Goal: Information Seeking & Learning: Find specific fact

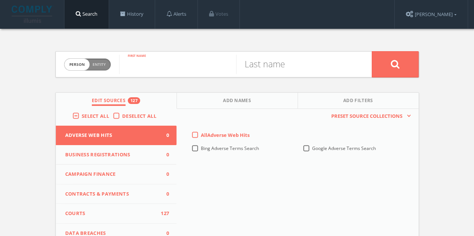
click at [174, 61] on input "text" at bounding box center [177, 64] width 117 height 19
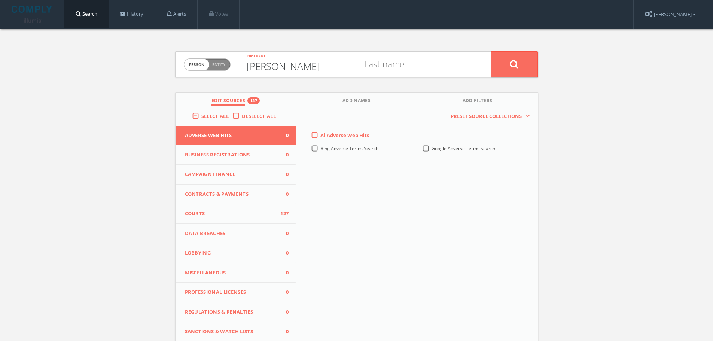
type input "[PERSON_NAME]"
click at [479, 98] on button "Add Filters" at bounding box center [477, 101] width 121 height 16
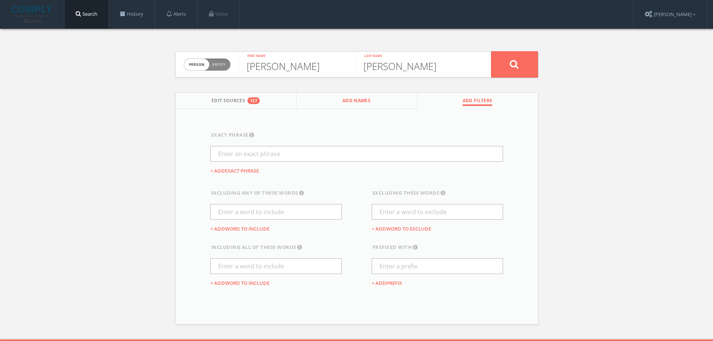
click at [358, 101] on span "Add Names" at bounding box center [357, 101] width 28 height 9
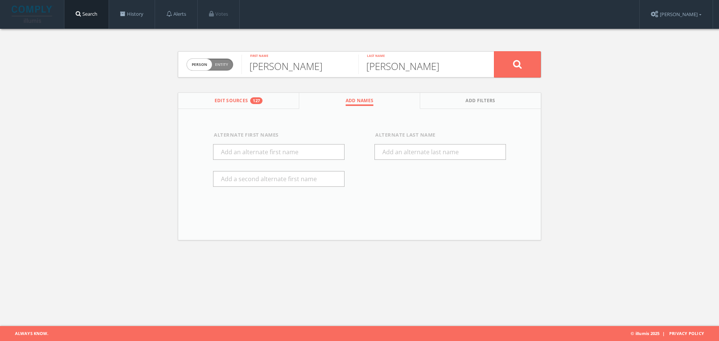
click at [248, 99] on button "Edit Sources 127" at bounding box center [238, 101] width 121 height 16
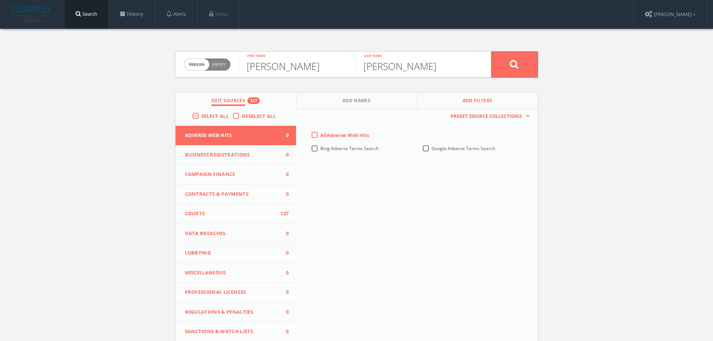
click at [479, 97] on button "Add Filters" at bounding box center [477, 101] width 121 height 16
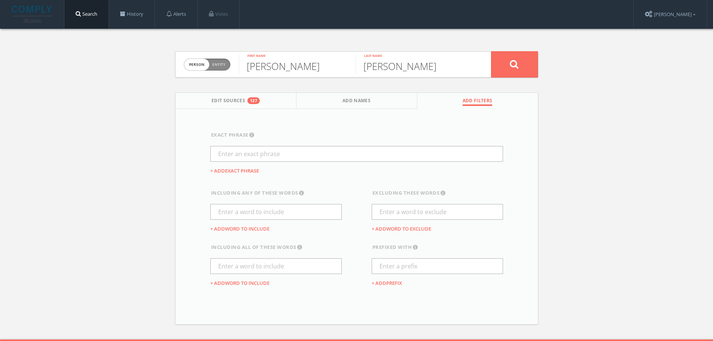
click at [479, 49] on div "Person Entity person [PERSON_NAME] First name [PERSON_NAME] Last name Edit Sour…" at bounding box center [357, 184] width 374 height 311
click at [479, 57] on button at bounding box center [514, 64] width 47 height 26
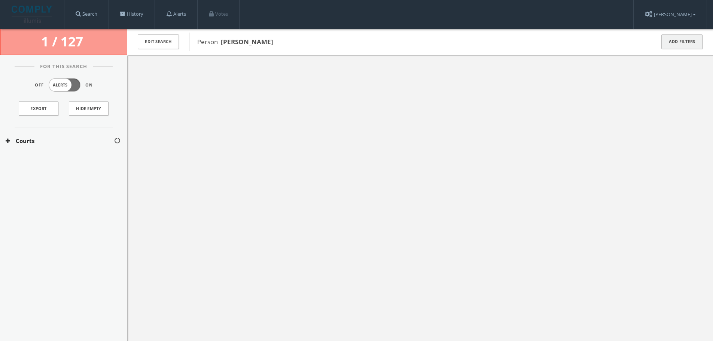
click at [479, 37] on button "Add Filters" at bounding box center [682, 41] width 41 height 15
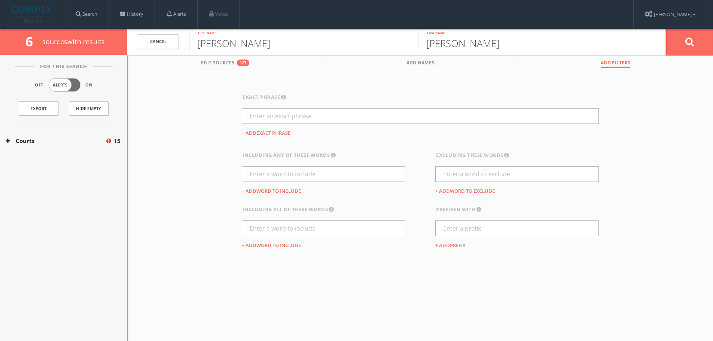
click at [479, 38] on button at bounding box center [689, 41] width 47 height 27
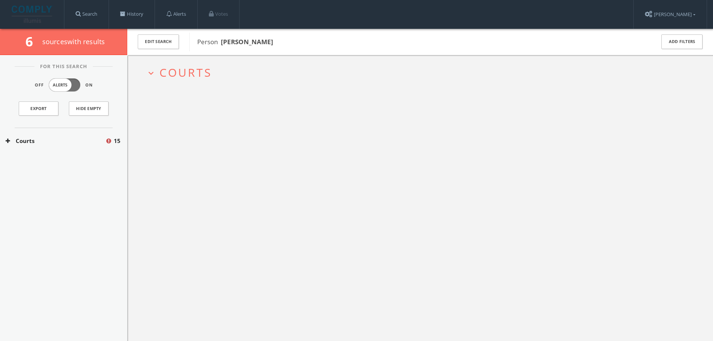
click at [72, 139] on button "Courts" at bounding box center [56, 141] width 100 height 9
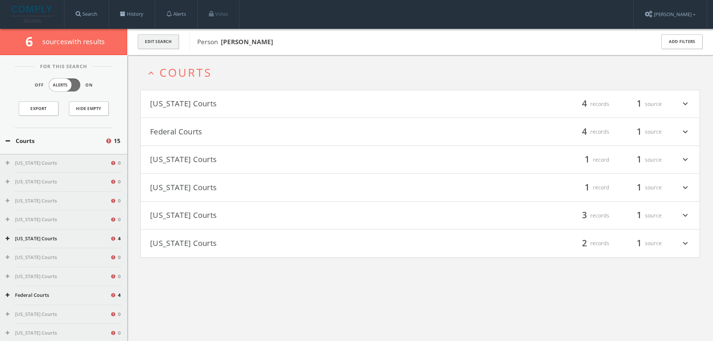
click at [164, 42] on button "Edit Search" at bounding box center [158, 41] width 41 height 15
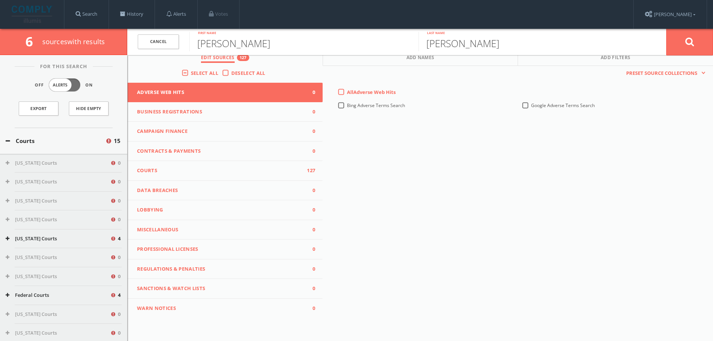
scroll to position [8, 0]
